Goal: Use online tool/utility

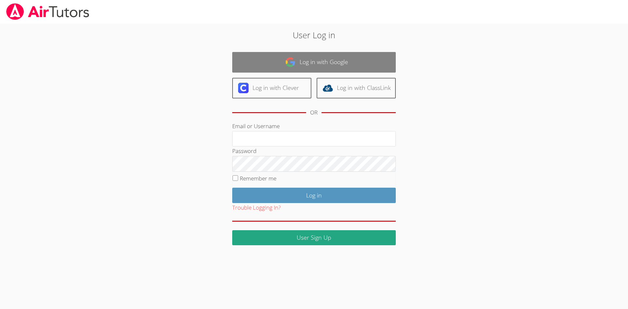
click at [313, 64] on link "Log in with Google" at bounding box center [314, 62] width 164 height 21
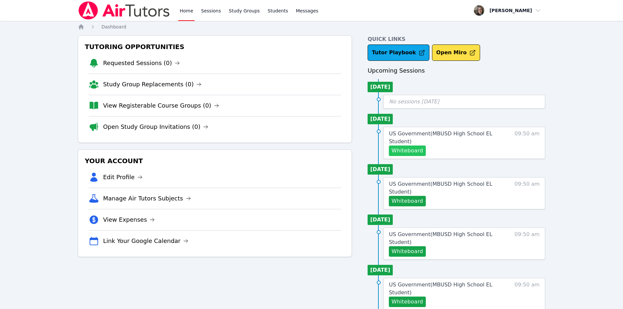
click at [412, 151] on button "Whiteboard" at bounding box center [407, 151] width 37 height 10
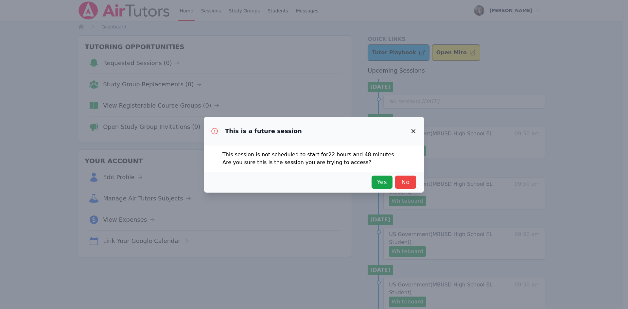
click at [413, 132] on icon "button" at bounding box center [413, 131] width 8 height 8
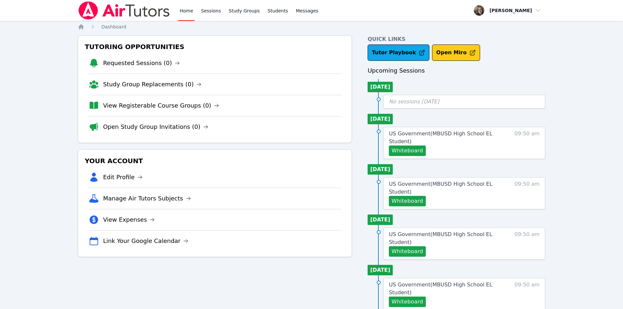
click at [444, 45] on button "Open Miro" at bounding box center [456, 52] width 48 height 16
